Goal: Check status: Check status

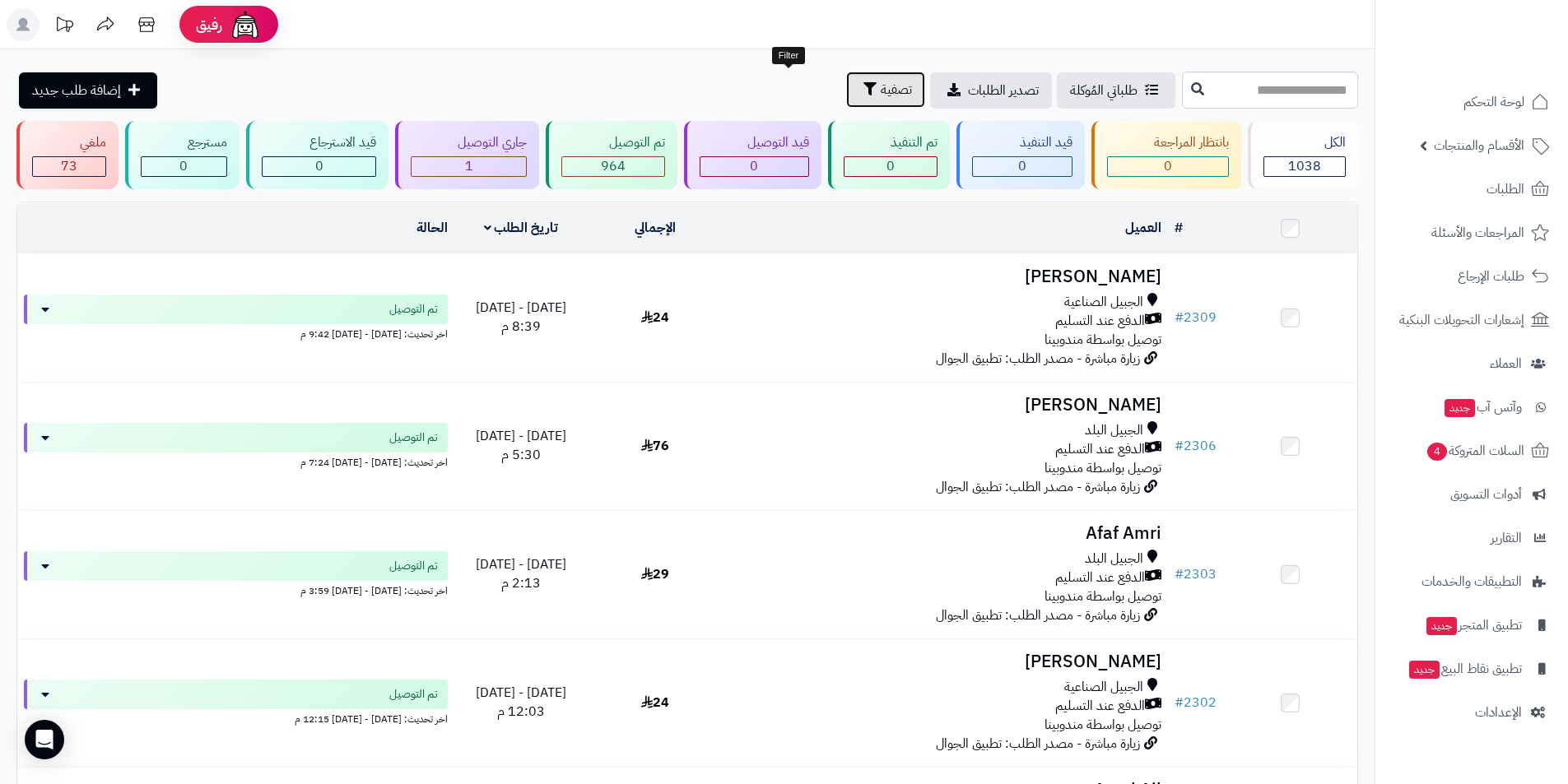
click at [846, 76] on button "تصفية" at bounding box center [886, 89] width 79 height 36
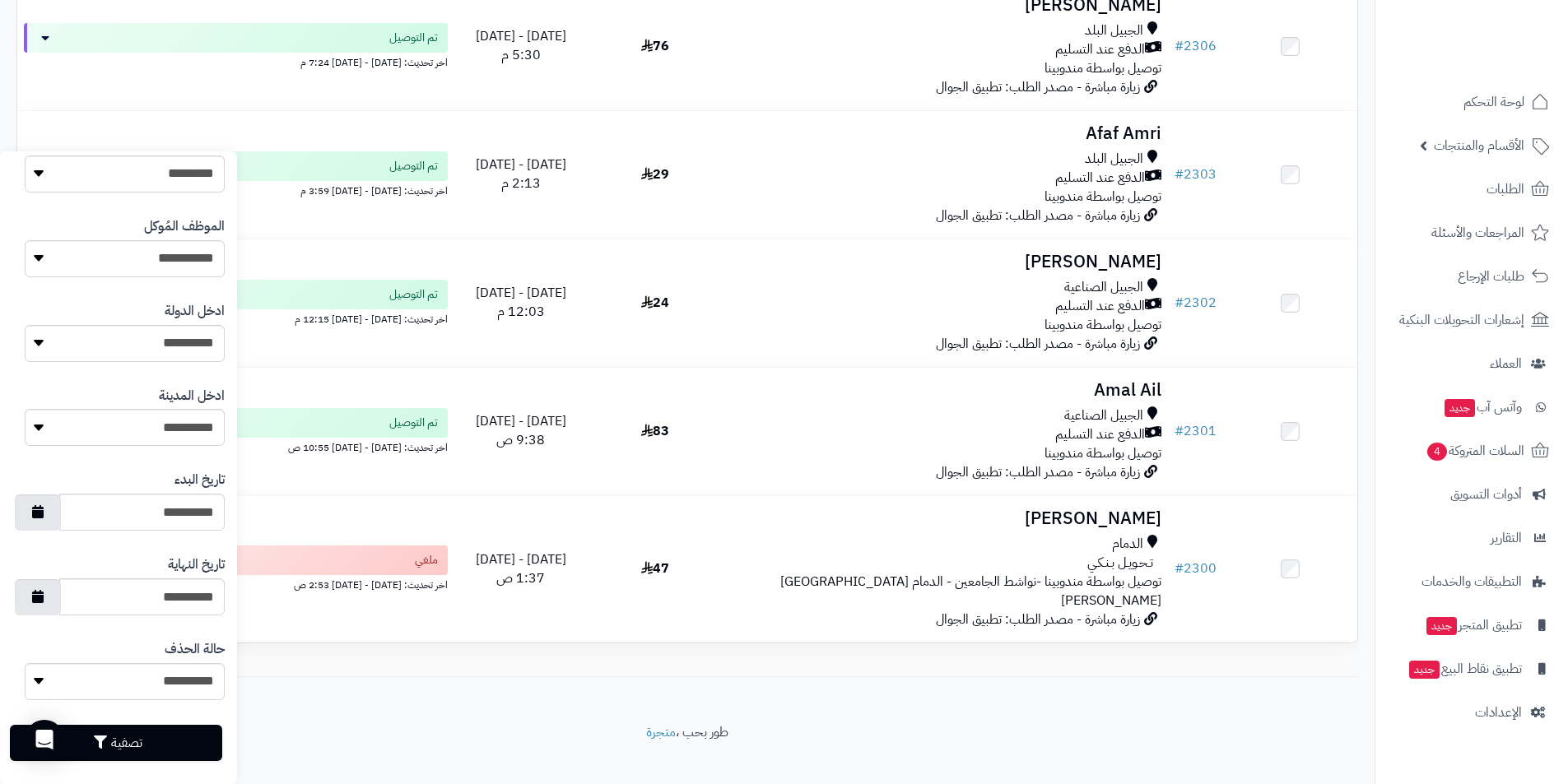
scroll to position [608, 0]
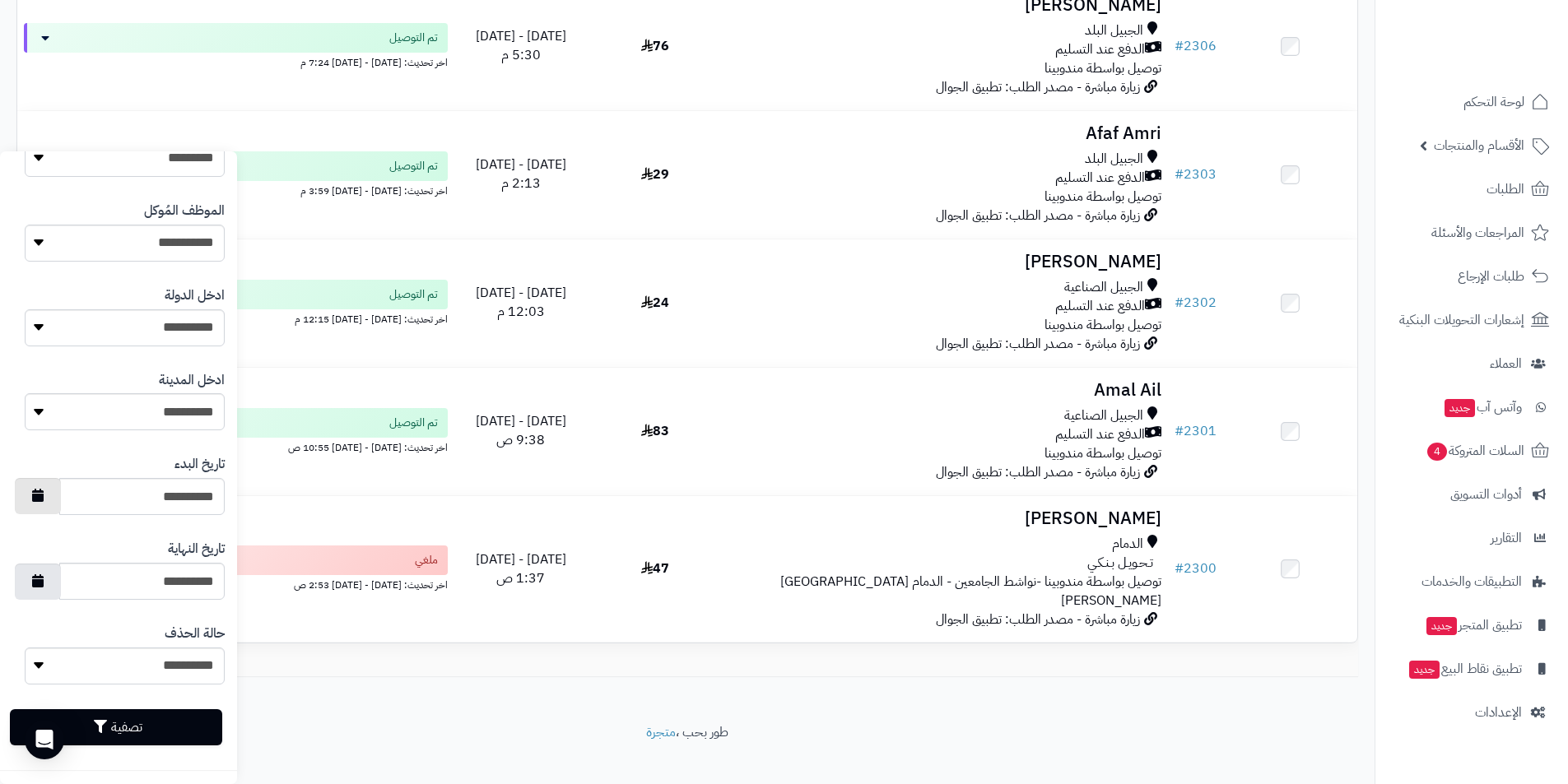
click at [44, 498] on icon "button" at bounding box center [38, 495] width 12 height 13
click at [39, 529] on th "›" at bounding box center [42, 532] width 28 height 24
click at [49, 583] on td "4" at bounding box center [42, 581] width 28 height 24
type input "**********"
click at [32, 581] on button "button" at bounding box center [38, 580] width 46 height 36
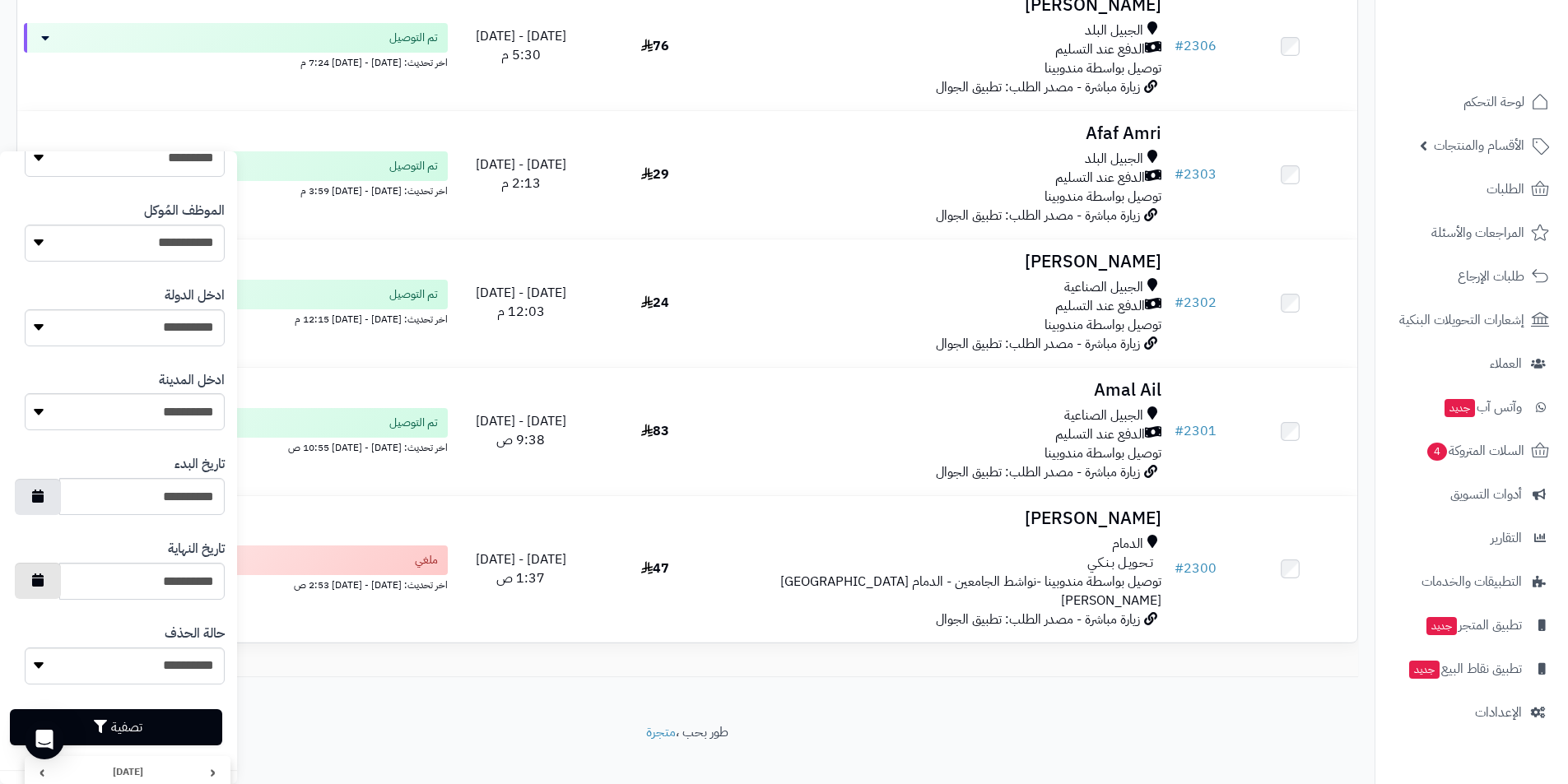
click at [44, 574] on icon "button" at bounding box center [38, 580] width 12 height 13
click at [115, 716] on button "تصفية" at bounding box center [116, 726] width 212 height 36
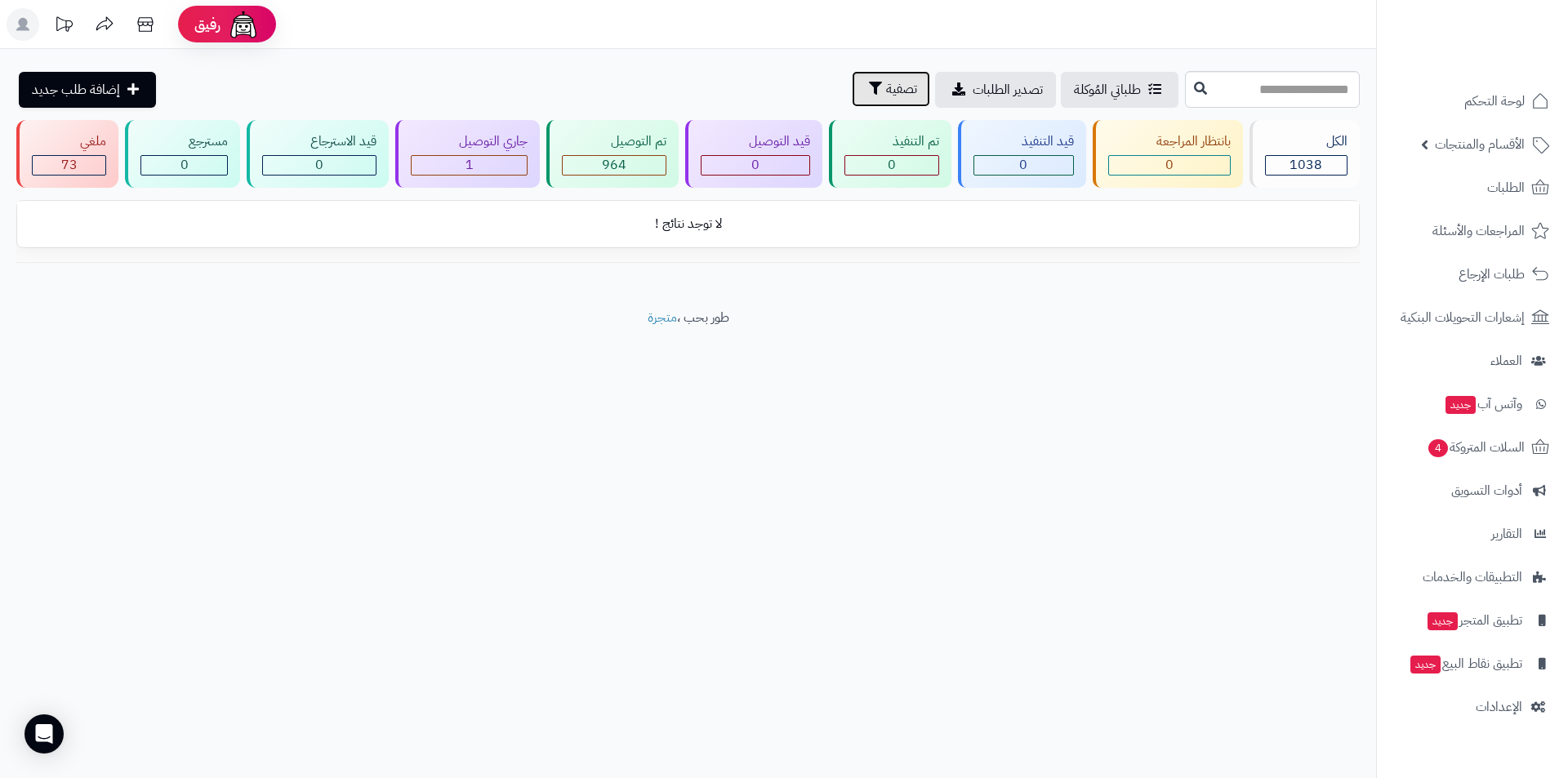
click at [886, 88] on span "تصفية" at bounding box center [901, 89] width 31 height 20
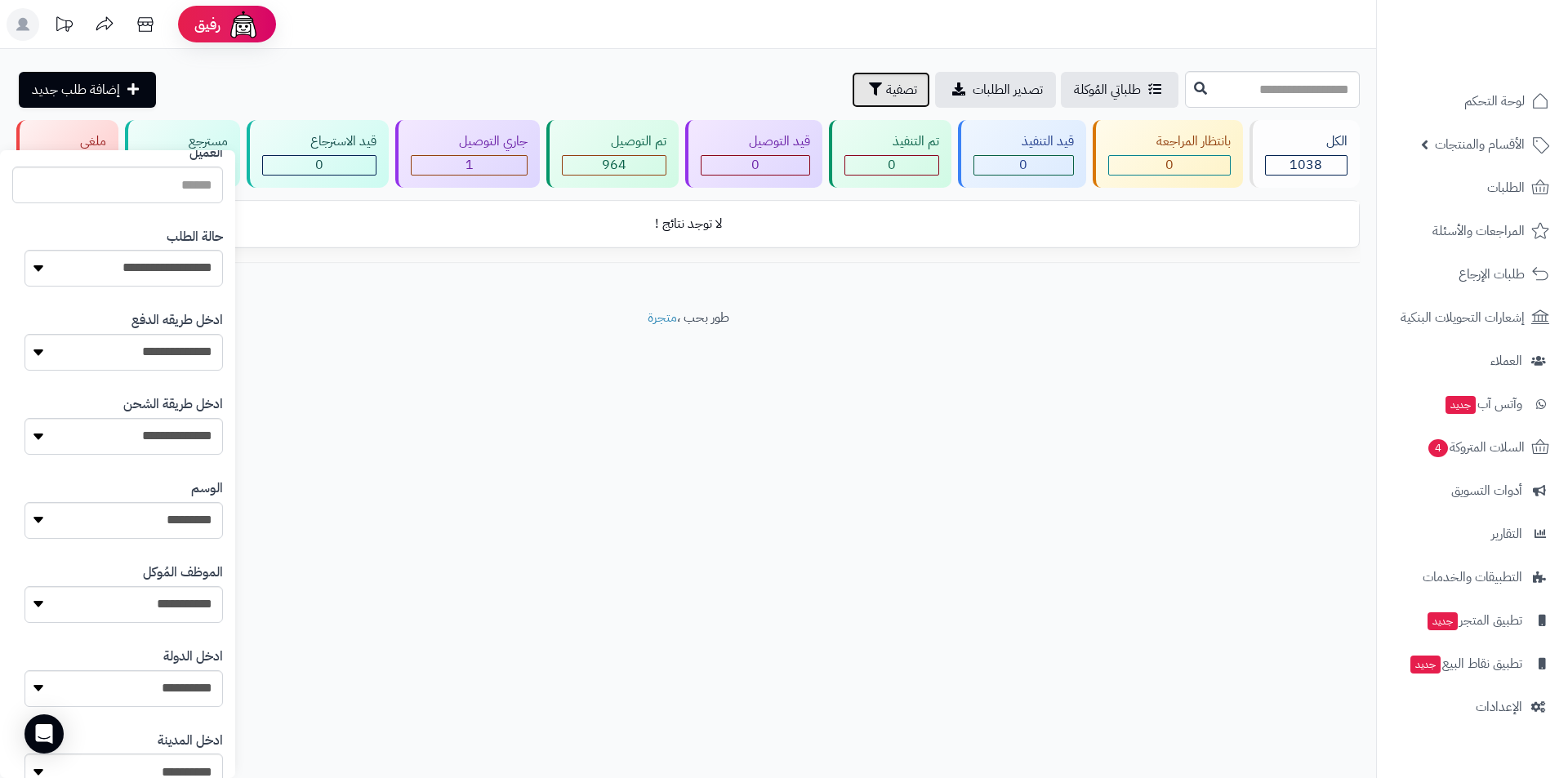
scroll to position [490, 0]
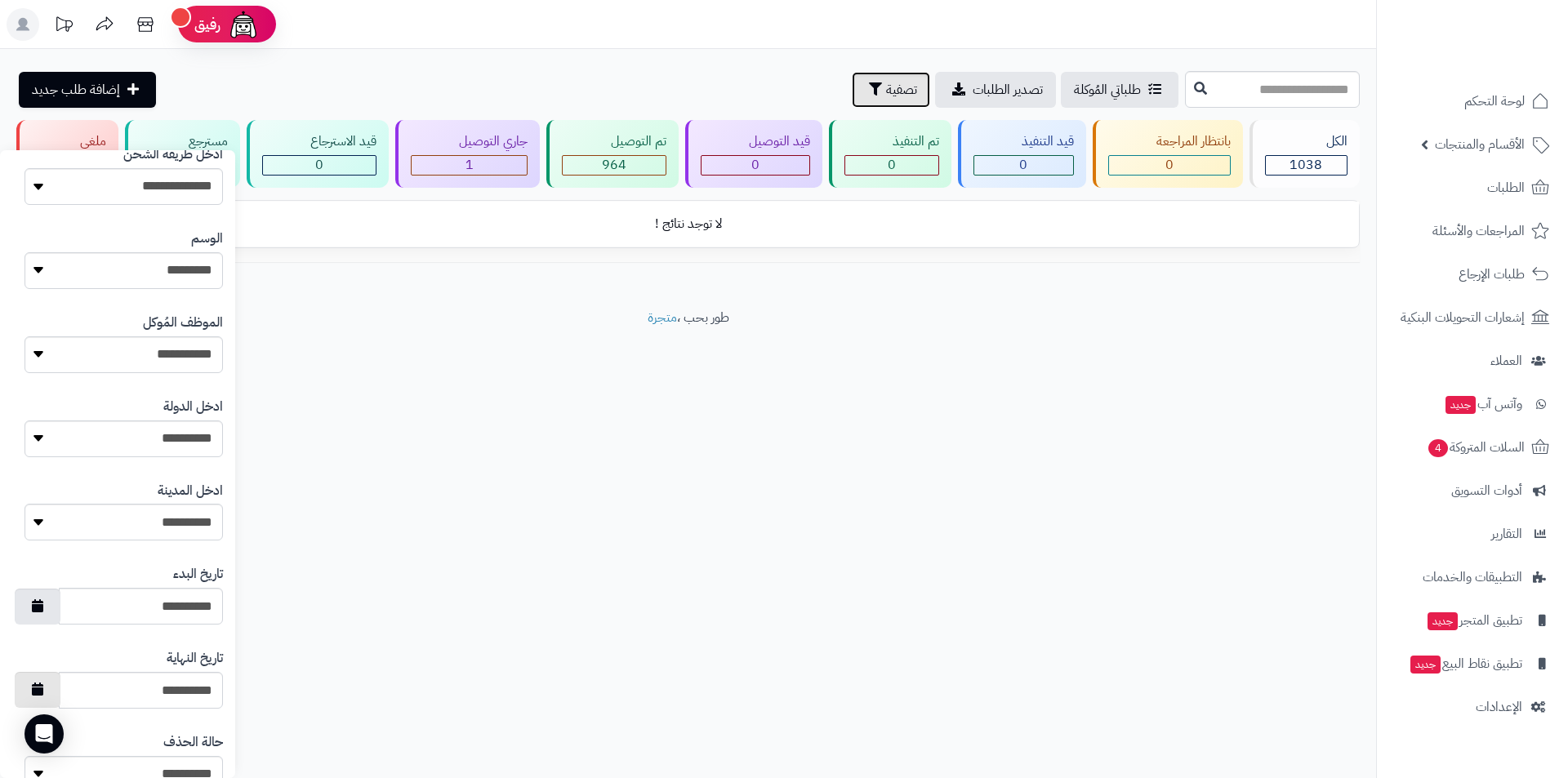
click at [42, 678] on button "button" at bounding box center [37, 689] width 46 height 36
click at [42, 484] on th "›" at bounding box center [42, 482] width 28 height 24
click at [47, 532] on td "4" at bounding box center [42, 531] width 28 height 24
type input "**********"
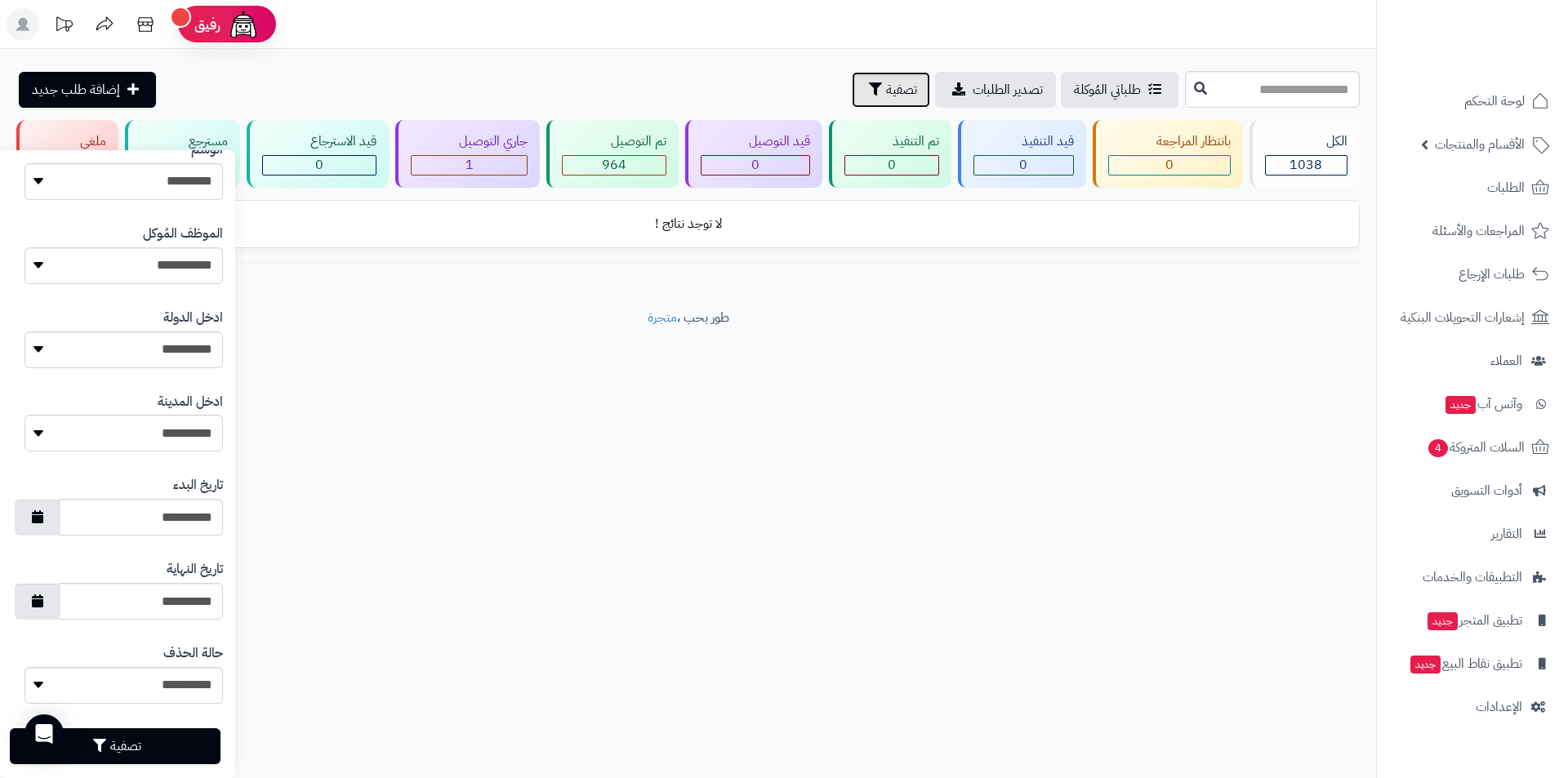
scroll to position [603, 0]
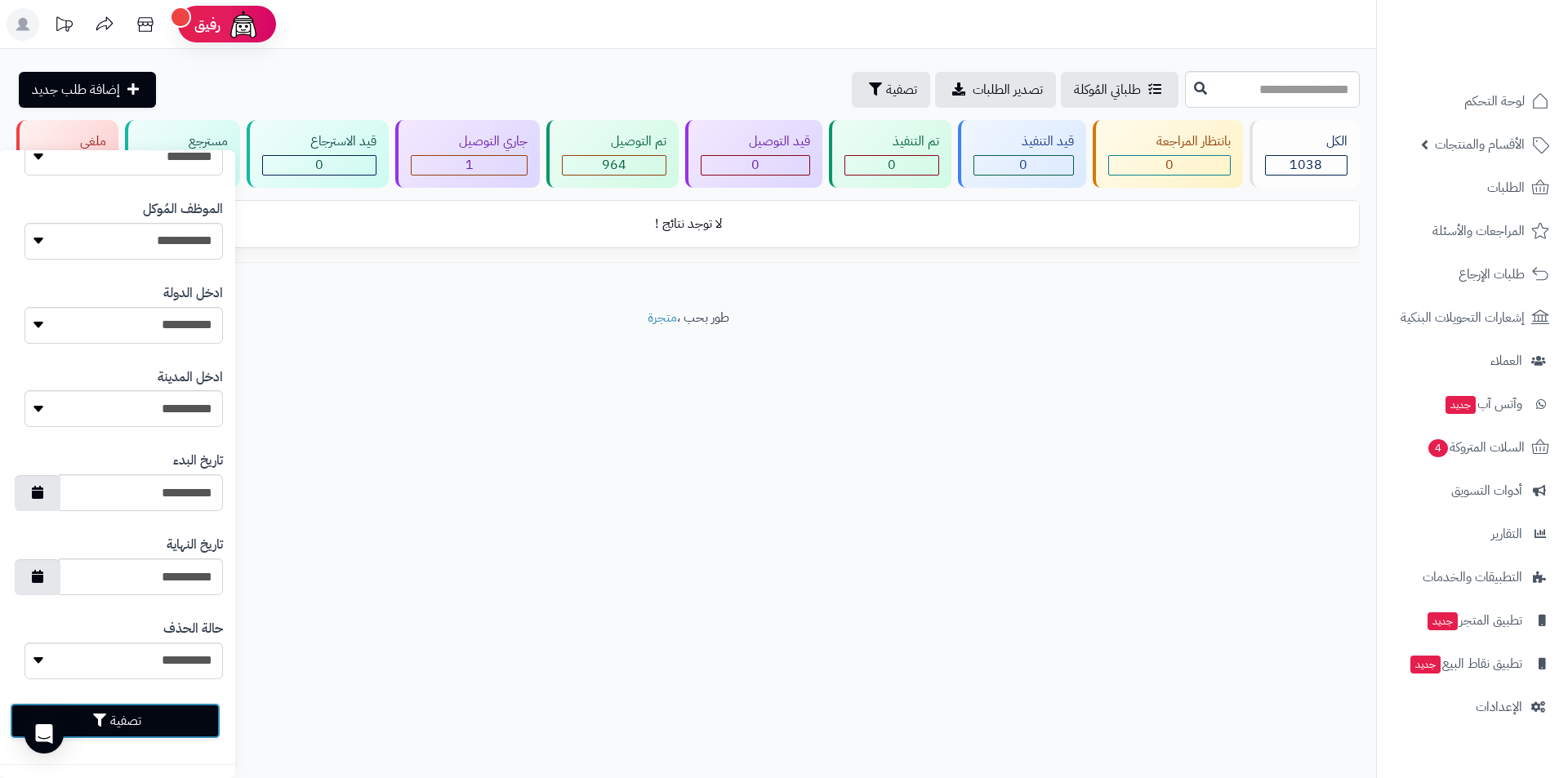
click at [128, 710] on button "تصفية" at bounding box center [115, 721] width 210 height 36
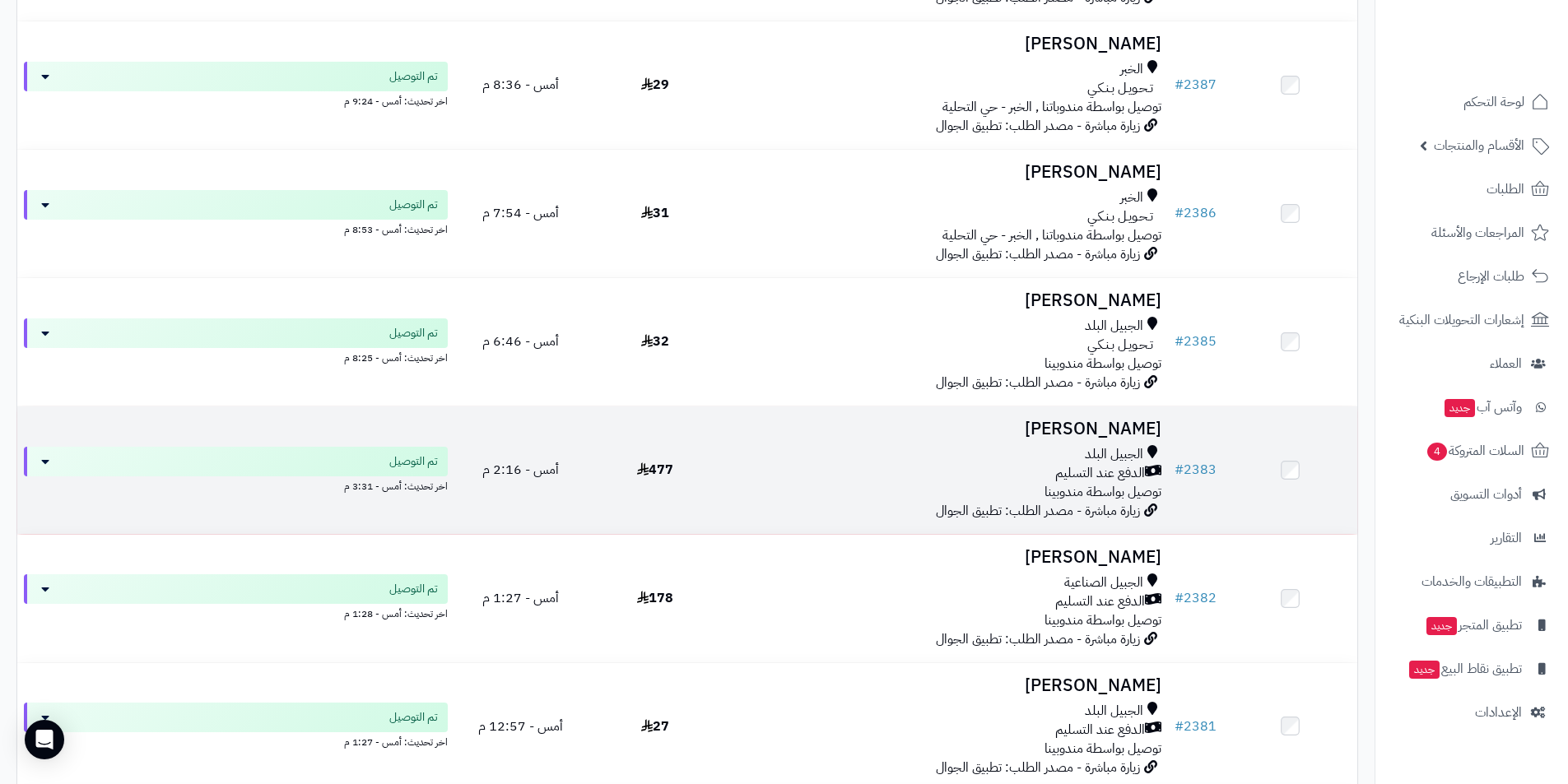
scroll to position [245, 0]
